Goal: Submit feedback/report problem

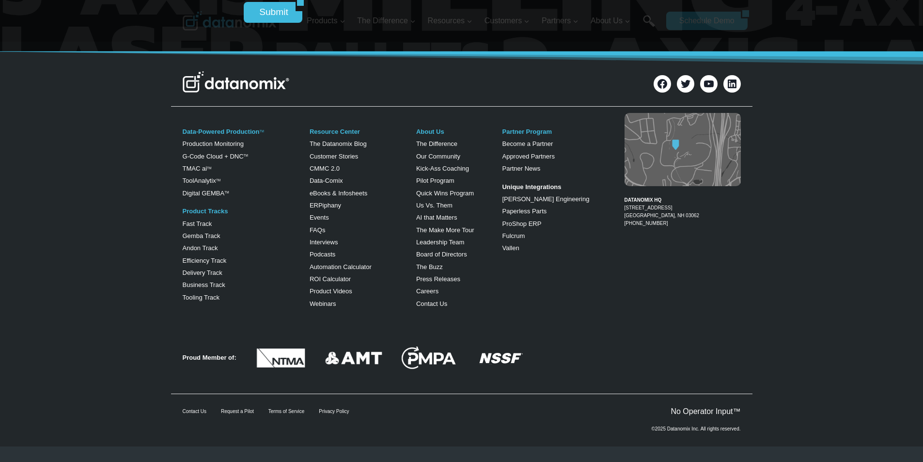
scroll to position [4250, 0]
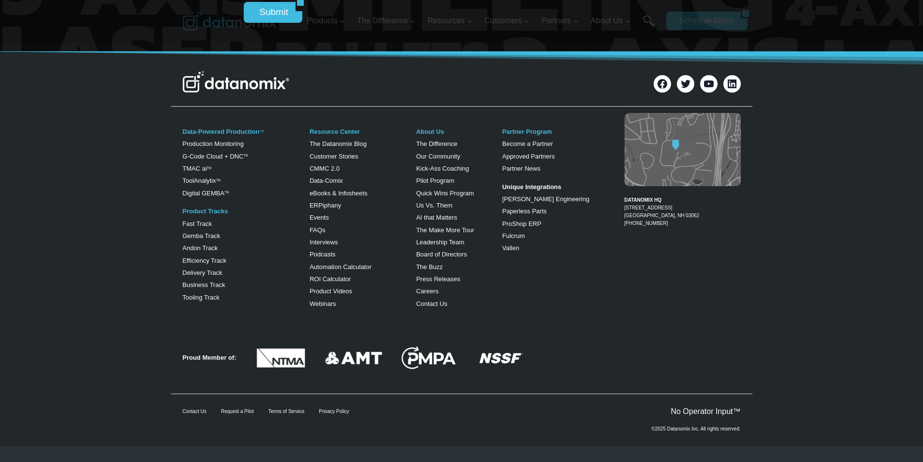
click at [254, 7] on input "Submit" at bounding box center [270, 12] width 52 height 20
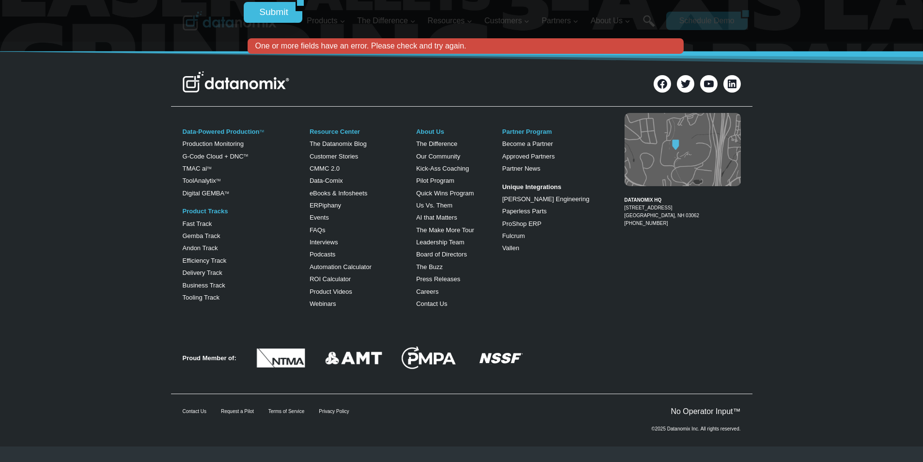
scroll to position [4290, 0]
click at [267, 31] on img at bounding box center [231, 20] width 97 height 19
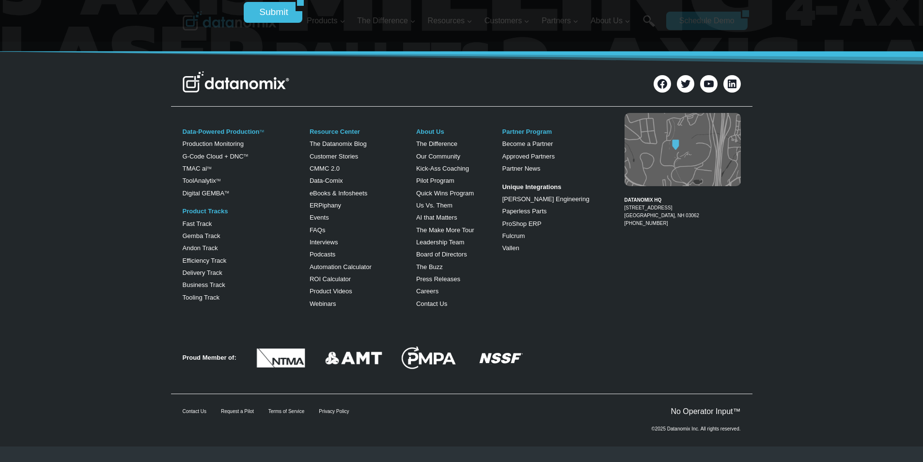
scroll to position [4221, 0]
click at [298, 431] on div at bounding box center [364, 429] width 362 height 5
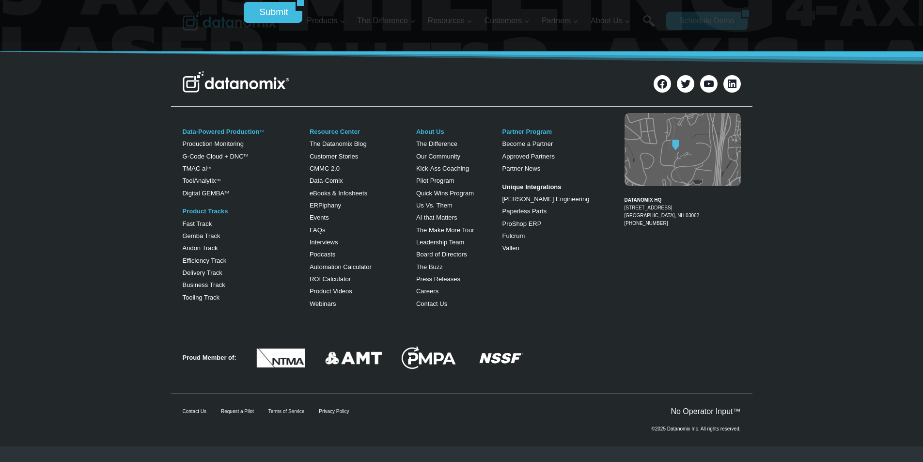
click at [220, 15] on img at bounding box center [231, 20] width 97 height 19
